Goal: Contribute content: Contribute content

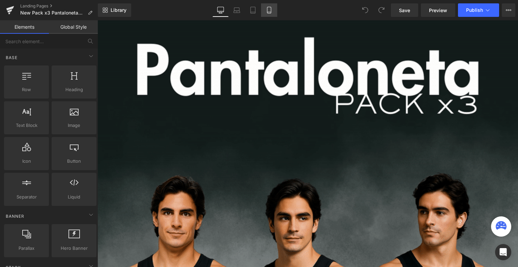
click at [268, 4] on link "Mobile" at bounding box center [269, 10] width 16 height 14
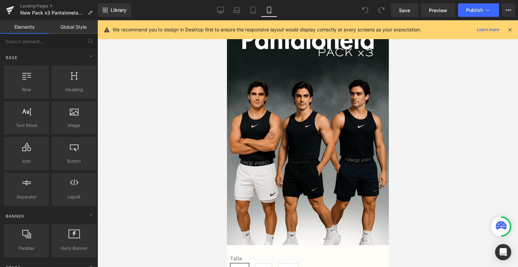
click at [510, 30] on icon at bounding box center [510, 30] width 6 height 6
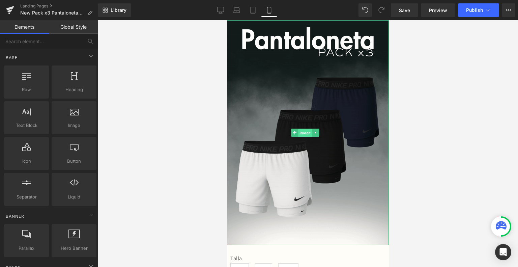
click at [305, 129] on span "Image" at bounding box center [305, 133] width 14 height 8
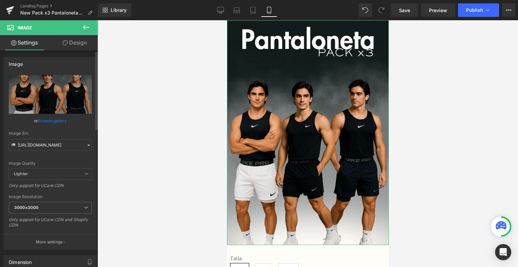
click at [50, 124] on link "Browse gallery" at bounding box center [52, 121] width 29 height 12
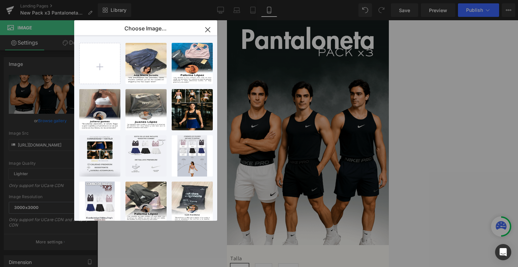
type input "C:\fakepath\ezgif-54029374f0aae5.gif"
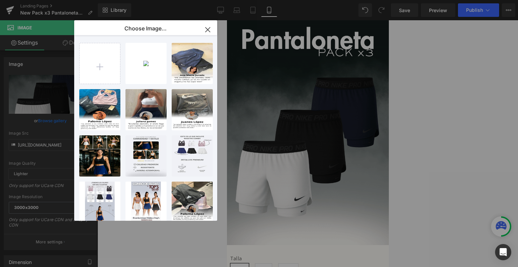
type input "C:\fakepath\ezgif-5aaab1e66d8505.gif"
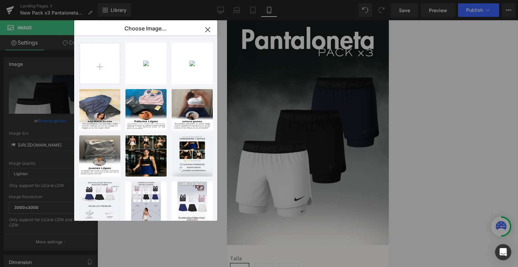
type input "C:\fakepath\6.png"
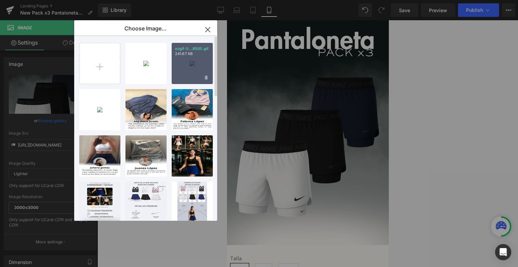
type input "C:\fakepath\7.png"
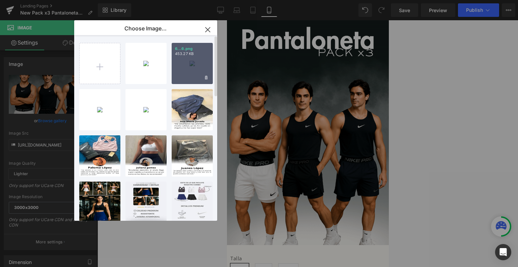
type input "C:\fakepath\8.png"
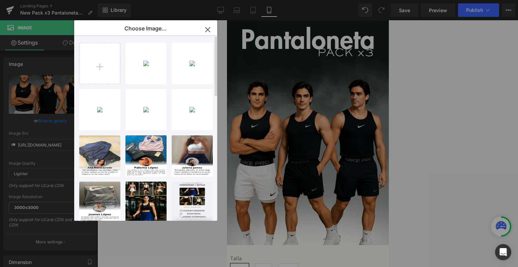
type input "C:\fakepath\9.png"
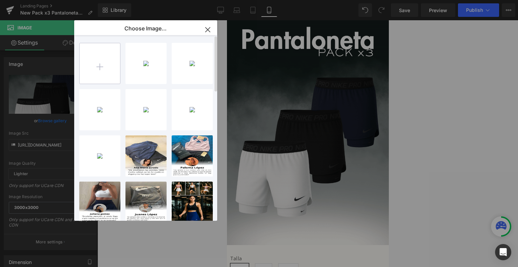
type input "C:\fakepath\10.png"
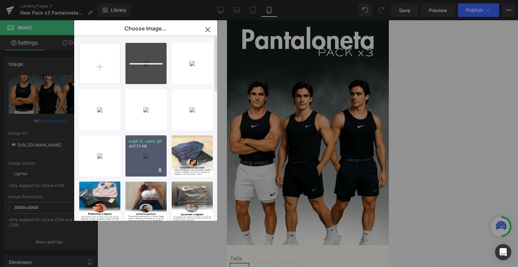
click at [154, 165] on div "ezgif-5...aae5.gif 437.72 KB" at bounding box center [146, 155] width 41 height 41
type input "[URL][DOMAIN_NAME]"
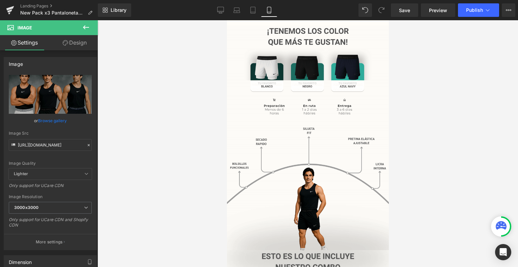
scroll to position [263, 0]
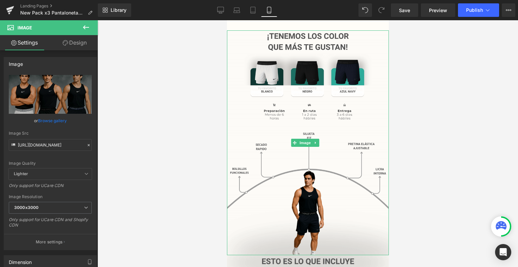
click at [328, 149] on img at bounding box center [308, 142] width 162 height 225
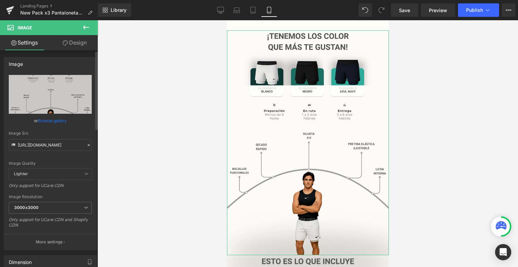
click at [53, 117] on link "Browse gallery" at bounding box center [52, 121] width 29 height 12
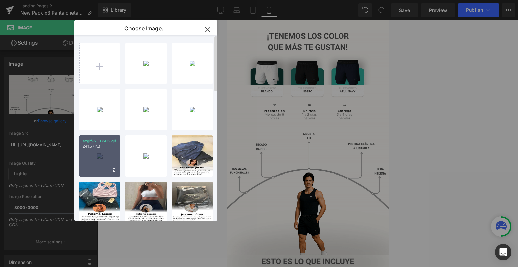
click at [111, 157] on div "ezgif-5...8505.gif 241.67 KB" at bounding box center [99, 155] width 41 height 41
type input "[URL][DOMAIN_NAME]"
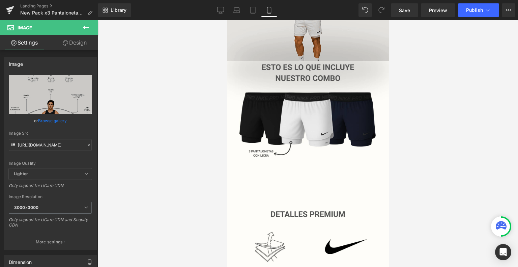
scroll to position [457, 0]
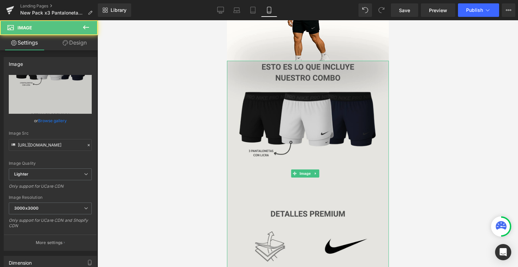
click at [319, 105] on img at bounding box center [308, 173] width 162 height 225
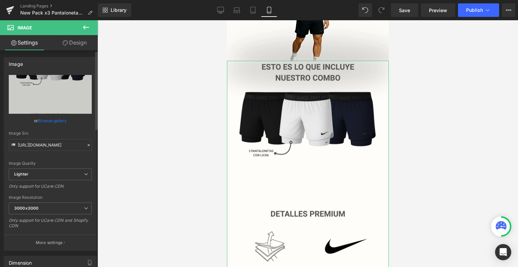
click at [63, 121] on link "Browse gallery" at bounding box center [52, 121] width 29 height 12
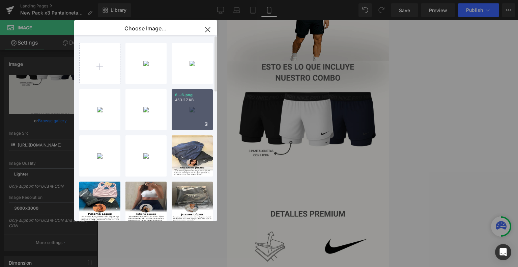
click at [200, 108] on div "6...6.png 453.27 KB" at bounding box center [192, 109] width 41 height 41
type input "[URL][DOMAIN_NAME]"
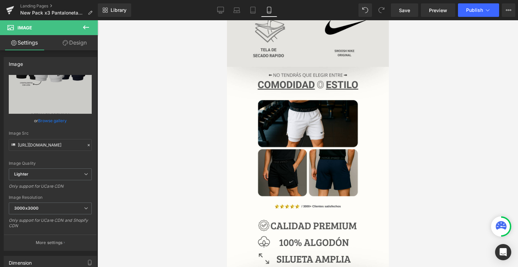
scroll to position [677, 0]
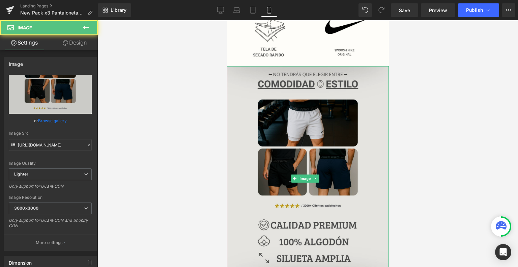
click at [288, 117] on img at bounding box center [308, 178] width 162 height 225
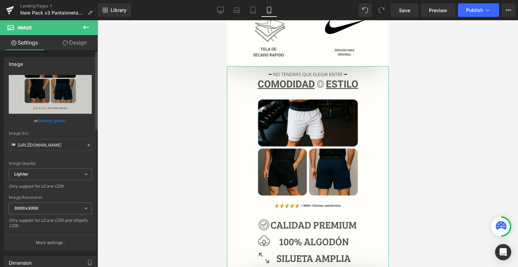
click at [43, 122] on link "Browse gallery" at bounding box center [52, 121] width 29 height 12
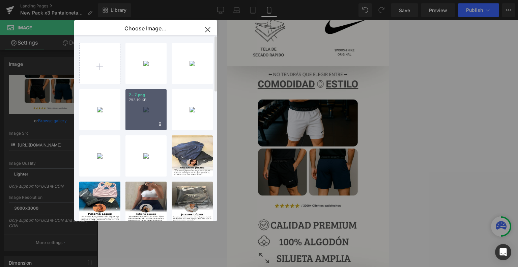
click at [138, 112] on div "7...7.png 793.19 KB" at bounding box center [146, 109] width 41 height 41
type input "[URL][DOMAIN_NAME]"
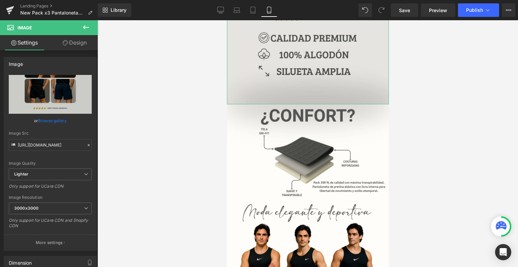
scroll to position [865, 0]
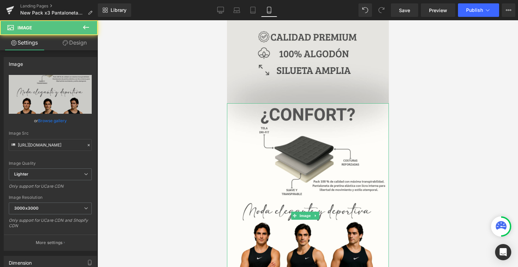
click at [287, 183] on img at bounding box center [308, 215] width 162 height 225
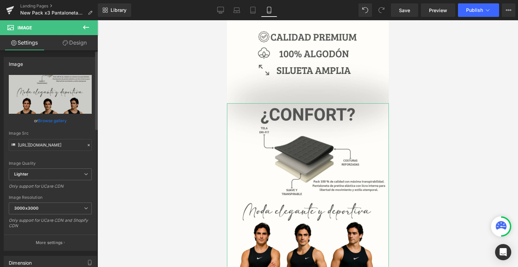
click at [52, 120] on link "Browse gallery" at bounding box center [52, 121] width 29 height 12
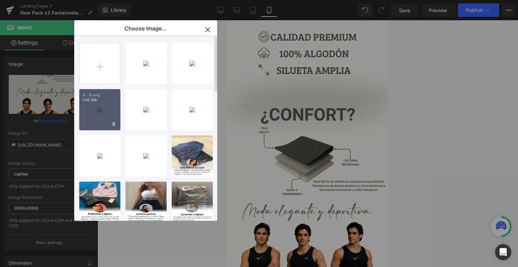
click at [93, 110] on div "8...8.png 1.06 MB" at bounding box center [99, 109] width 41 height 41
type input "[URL][DOMAIN_NAME]"
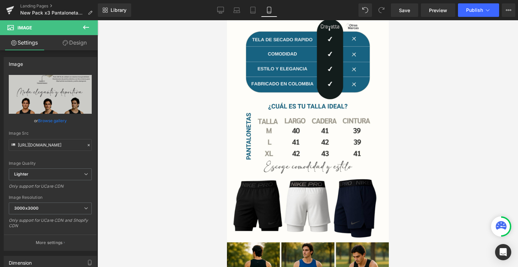
scroll to position [1177, 0]
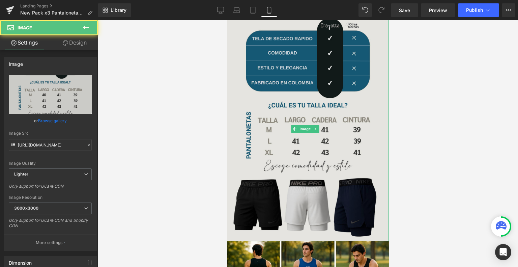
click at [291, 129] on img at bounding box center [308, 128] width 162 height 225
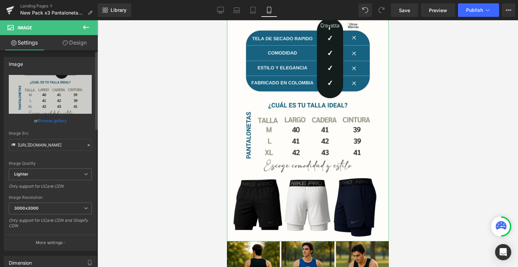
click at [47, 119] on link "Browse gallery" at bounding box center [52, 121] width 29 height 12
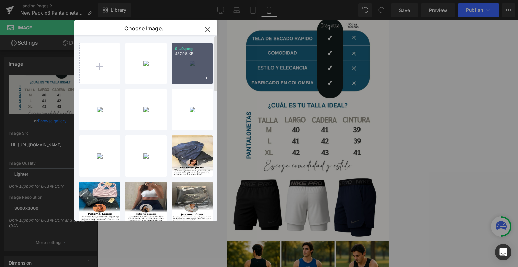
click at [200, 67] on div "9...9.png 437.98 KB" at bounding box center [192, 63] width 41 height 41
type input "[URL][DOMAIN_NAME]"
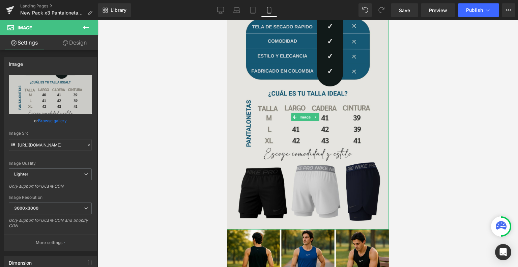
scroll to position [1190, 0]
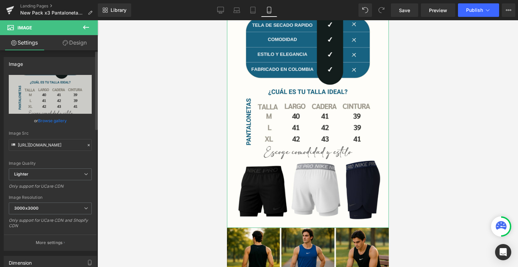
click at [58, 121] on link "Browse gallery" at bounding box center [52, 121] width 29 height 12
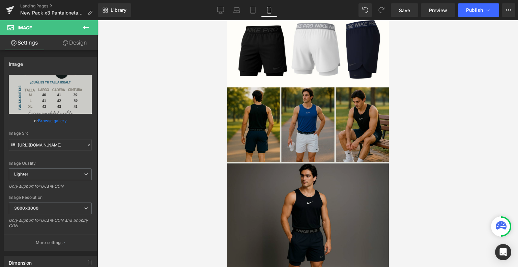
scroll to position [1337, 0]
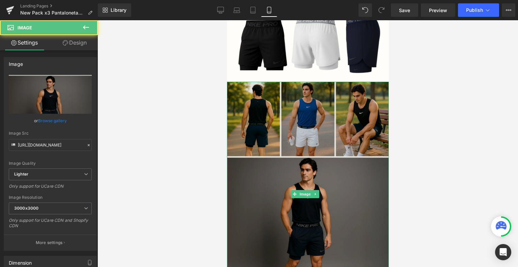
click at [285, 132] on img at bounding box center [308, 194] width 162 height 225
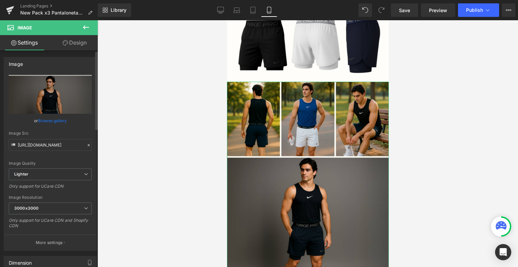
click at [48, 118] on link "Browse gallery" at bounding box center [52, 121] width 29 height 12
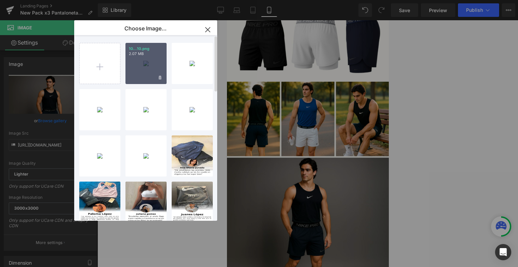
click at [144, 57] on div "10...10.png 2.07 MB" at bounding box center [146, 63] width 41 height 41
type input "[URL][DOMAIN_NAME]"
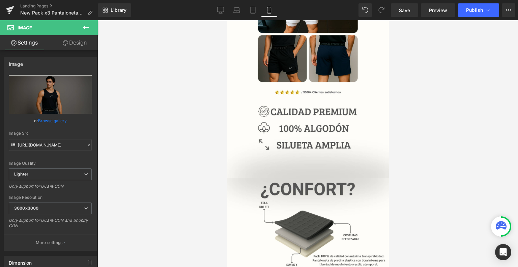
scroll to position [765, 0]
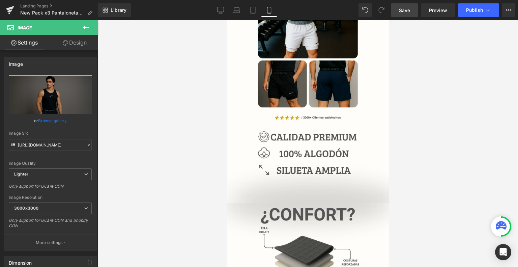
click at [414, 8] on link "Save" at bounding box center [404, 10] width 27 height 14
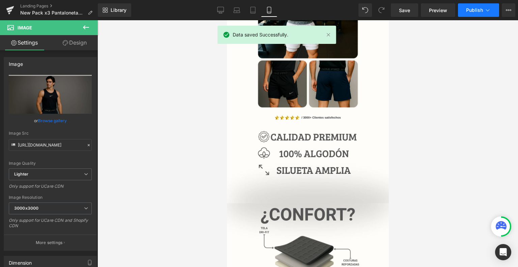
click at [483, 9] on span "Publish" at bounding box center [474, 9] width 17 height 5
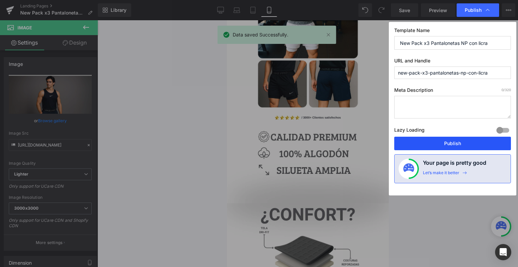
click at [432, 144] on button "Publish" at bounding box center [453, 144] width 117 height 14
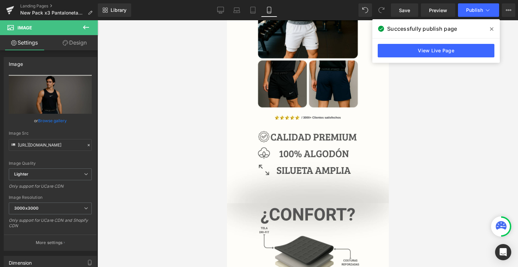
click at [492, 29] on icon at bounding box center [491, 28] width 3 height 3
